Goal: Find specific page/section: Find specific page/section

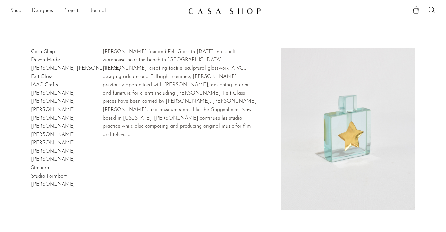
click at [44, 75] on link "Felt Glass" at bounding box center [42, 76] width 22 height 5
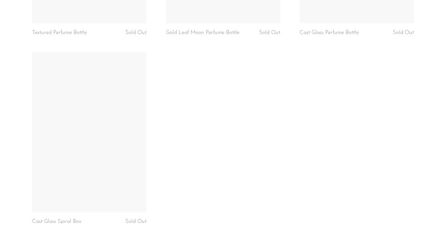
scroll to position [497, 0]
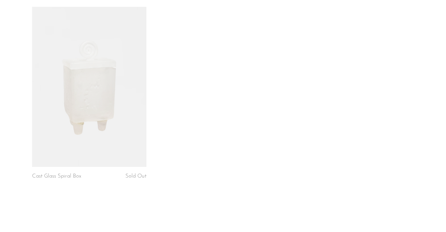
click at [106, 97] on link at bounding box center [89, 87] width 114 height 160
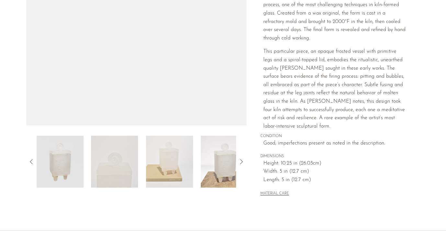
scroll to position [149, 0]
